Goal: Find specific page/section

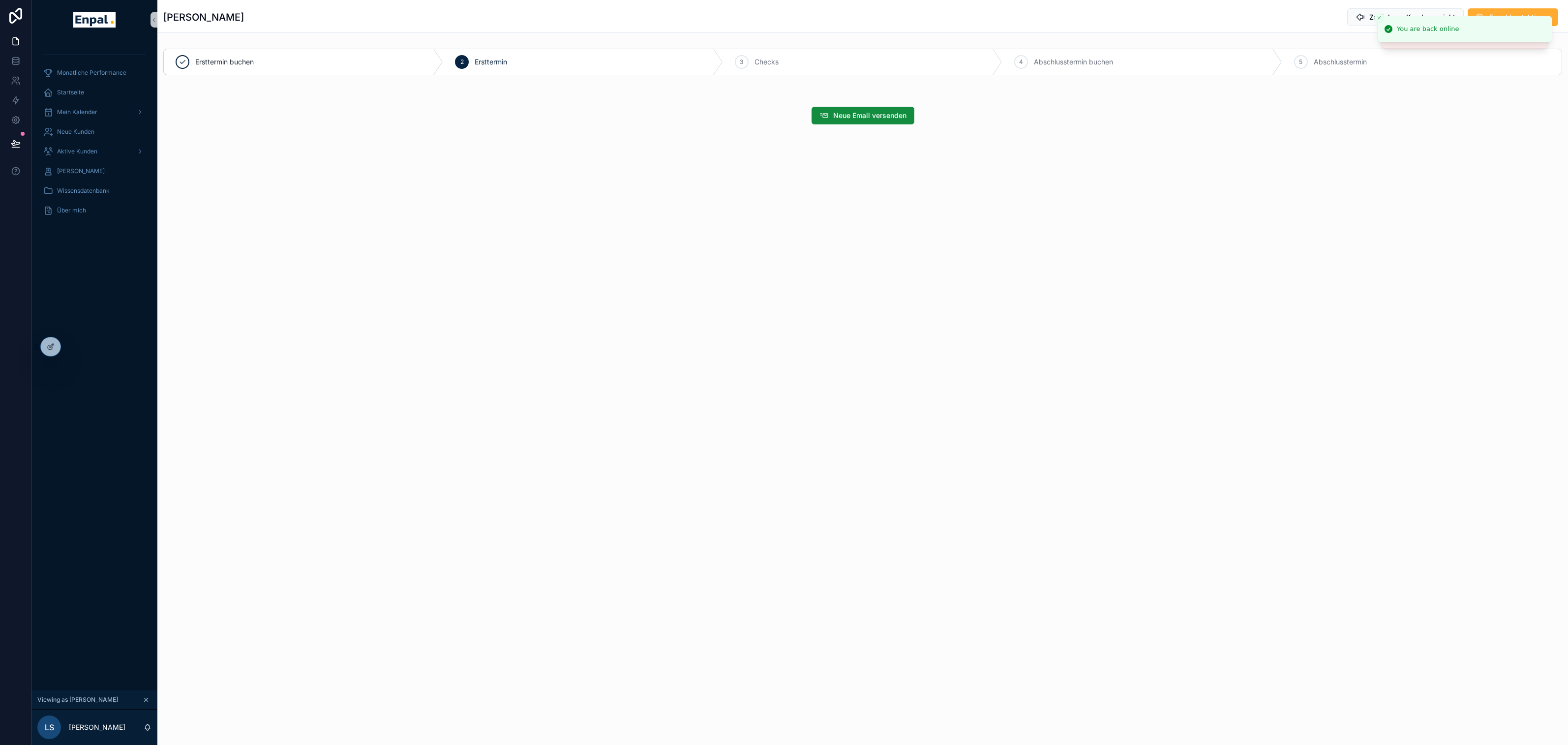
scroll to position [12, 0]
